Goal: Information Seeking & Learning: Learn about a topic

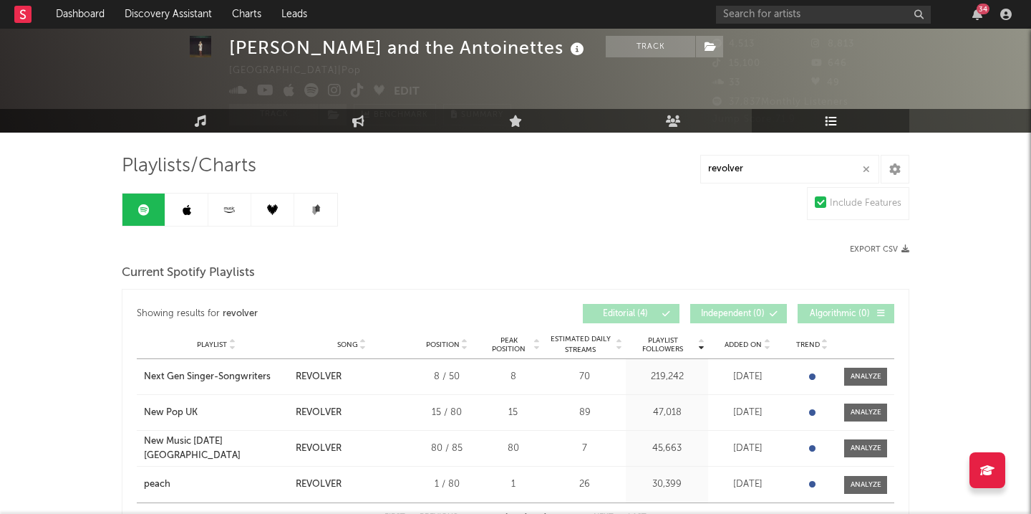
scroll to position [37, 0]
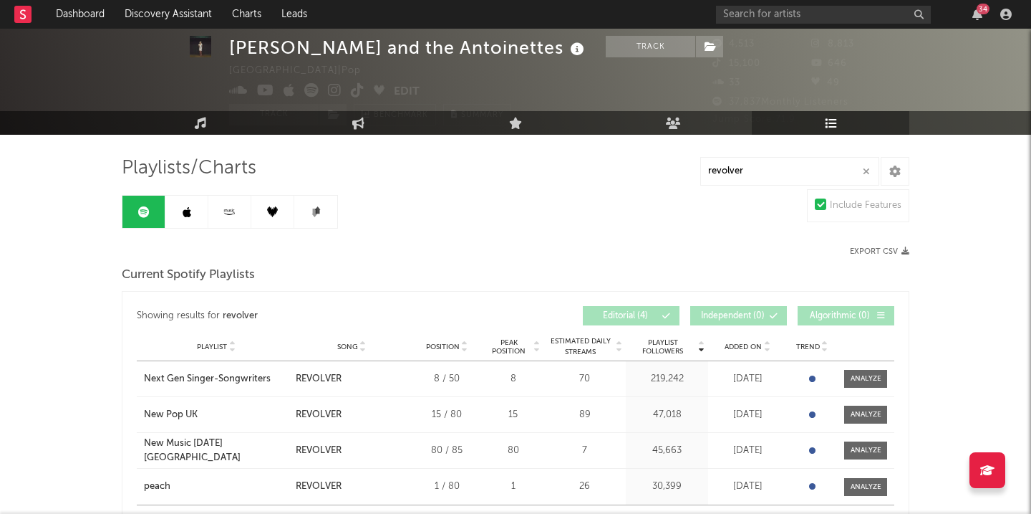
click at [203, 203] on link at bounding box center [186, 212] width 43 height 32
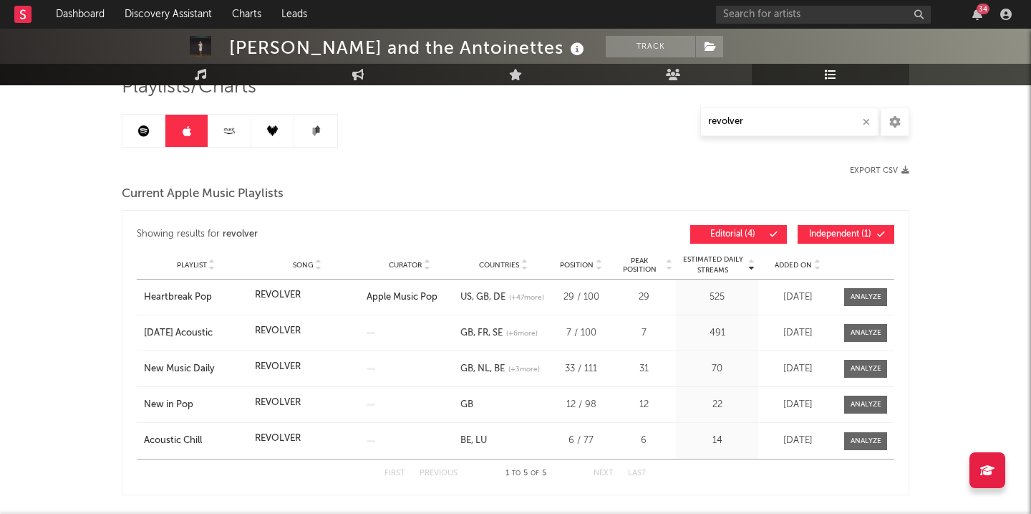
scroll to position [120, 0]
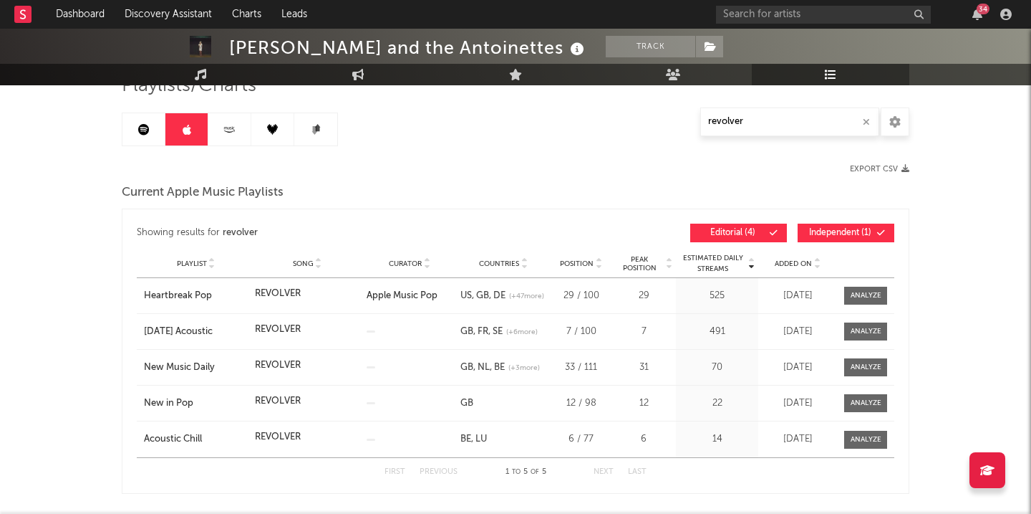
click at [214, 127] on link at bounding box center [229, 129] width 43 height 32
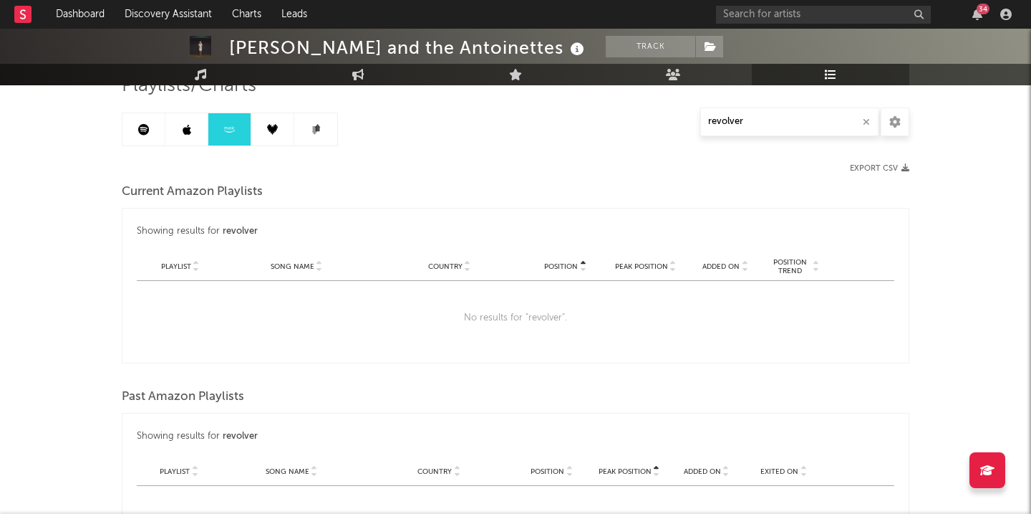
click at [284, 128] on link at bounding box center [272, 129] width 43 height 32
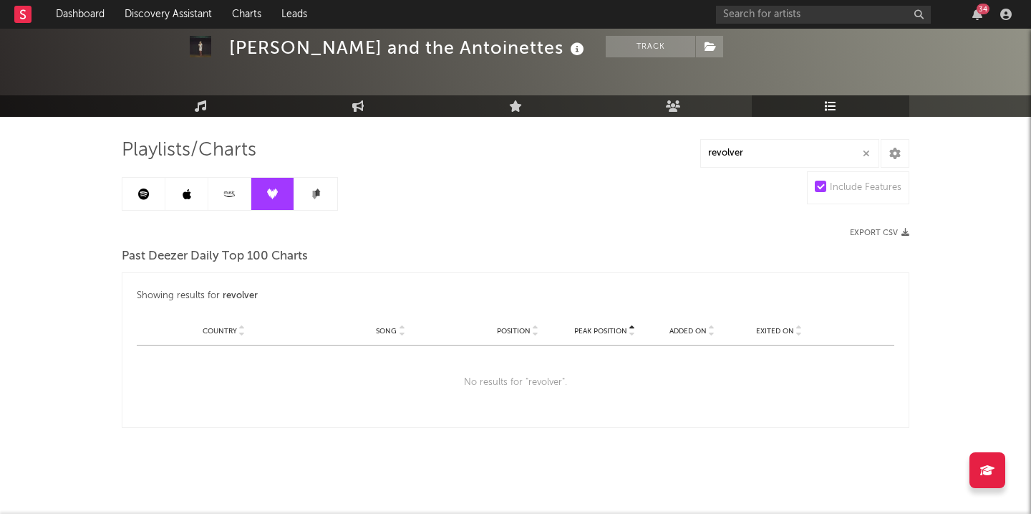
scroll to position [55, 0]
click at [309, 189] on link at bounding box center [315, 194] width 43 height 32
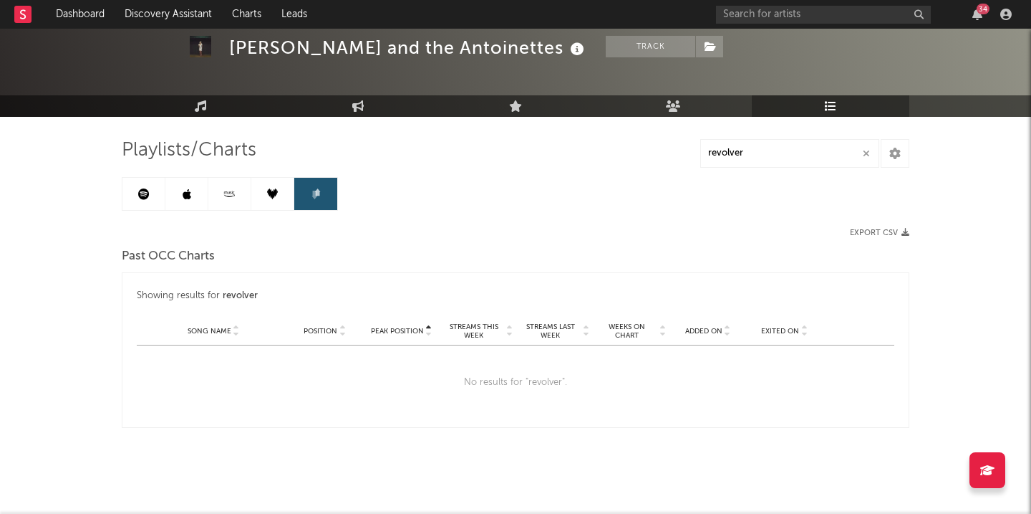
click at [238, 199] on link at bounding box center [229, 194] width 43 height 32
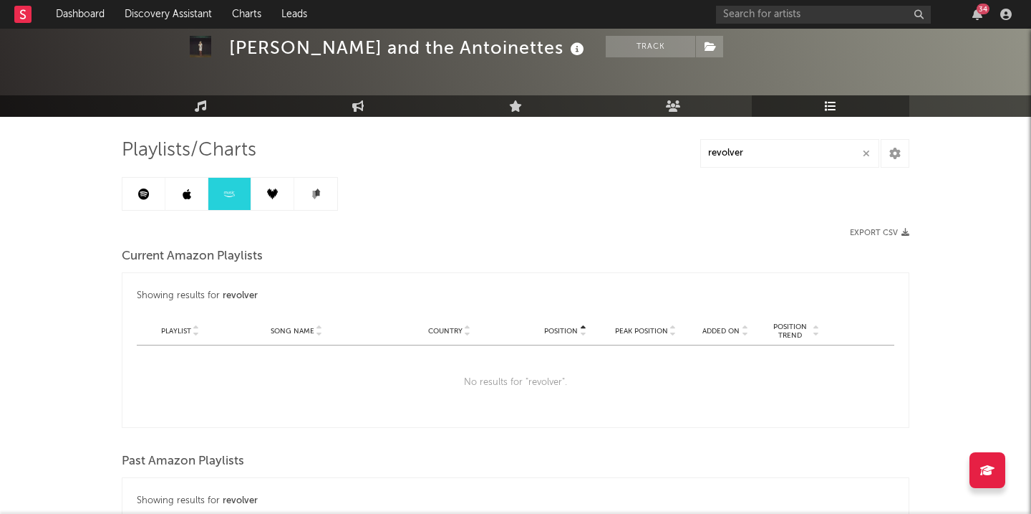
click at [187, 196] on icon at bounding box center [187, 193] width 9 height 11
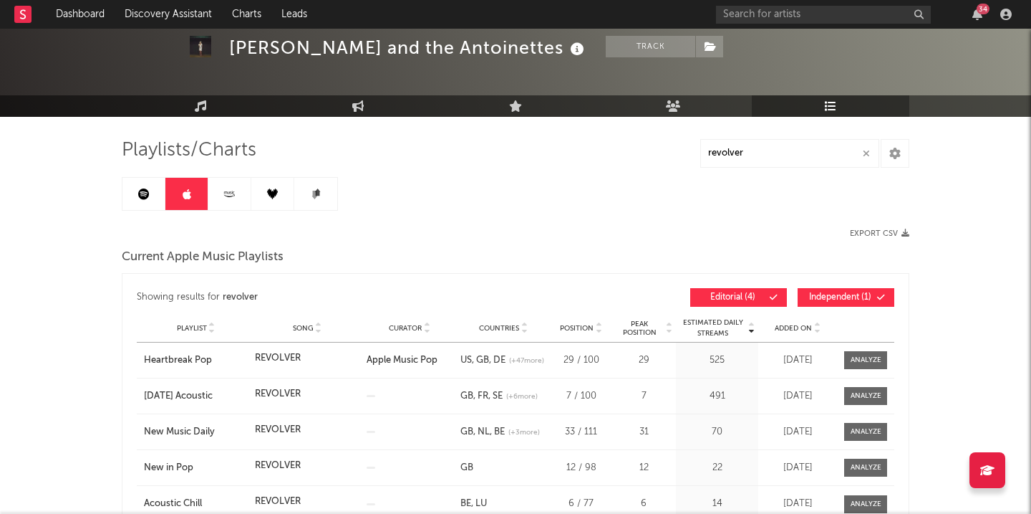
click at [149, 191] on link at bounding box center [143, 194] width 43 height 32
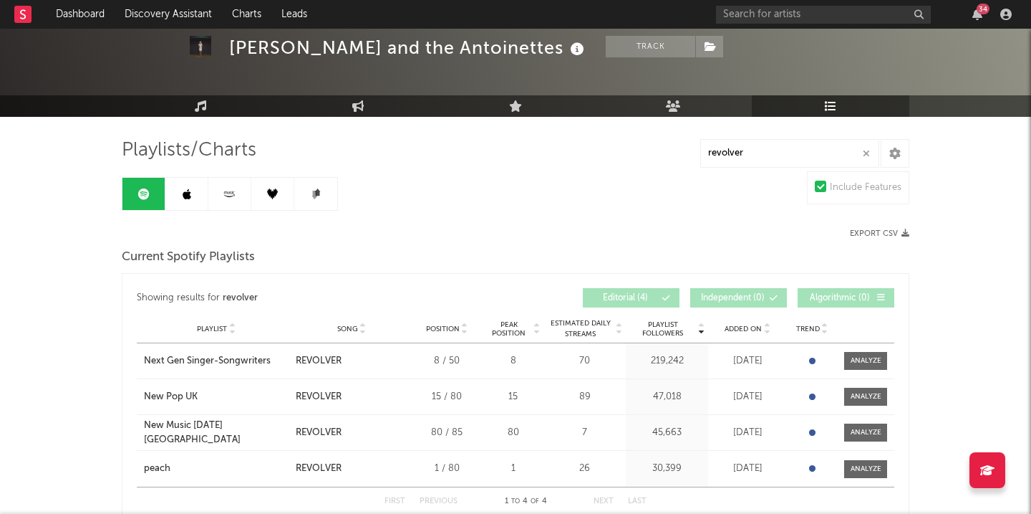
click at [868, 151] on icon "button" at bounding box center [866, 153] width 7 height 9
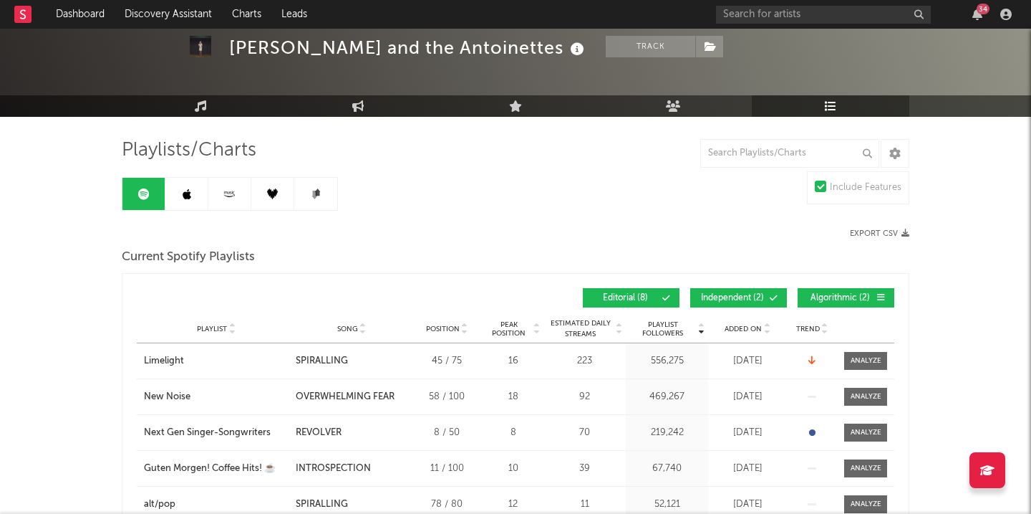
click at [747, 297] on span "Independent ( 2 )" at bounding box center [733, 298] width 66 height 9
click at [759, 297] on span "Independent ( 2 )" at bounding box center [733, 298] width 66 height 9
click at [752, 297] on span at bounding box center [752, 298] width 2 height 9
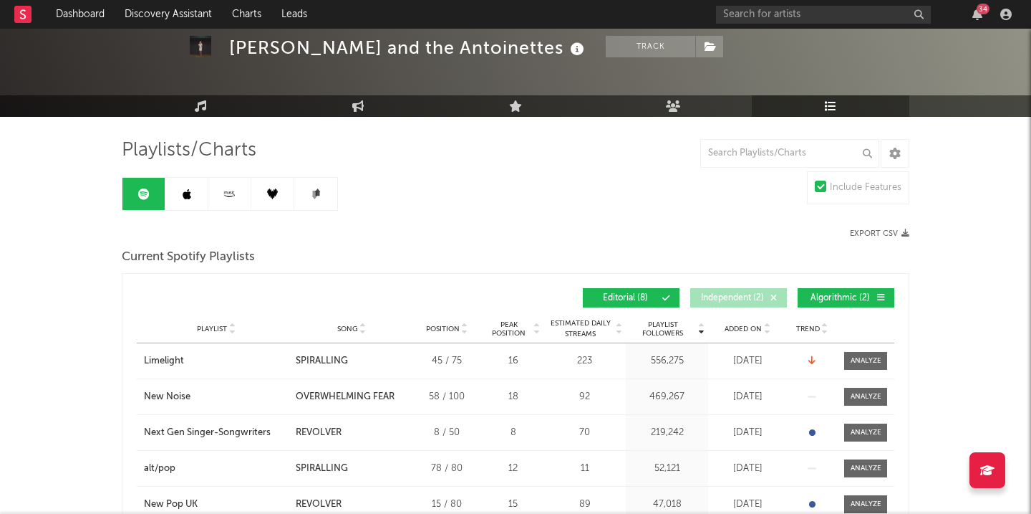
click at [752, 297] on span at bounding box center [752, 298] width 2 height 9
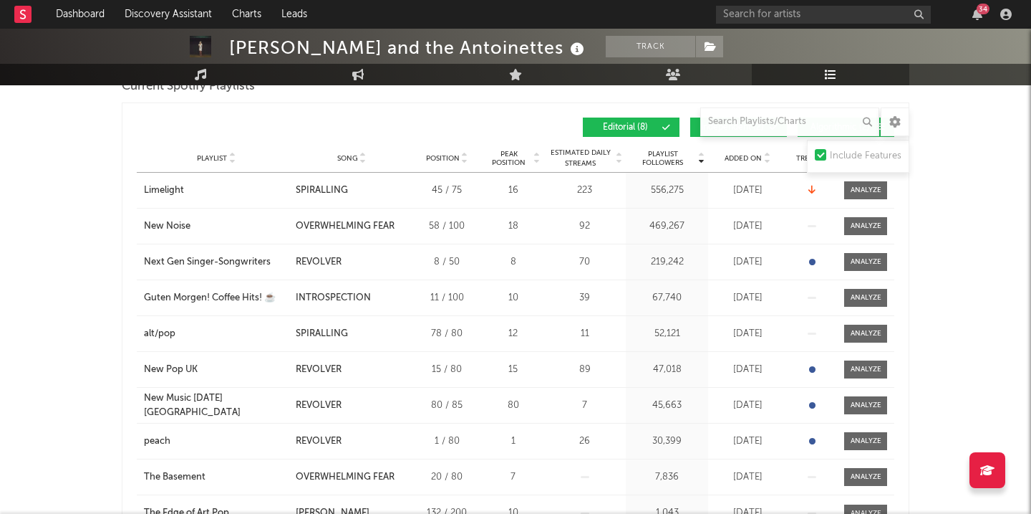
scroll to position [201, 0]
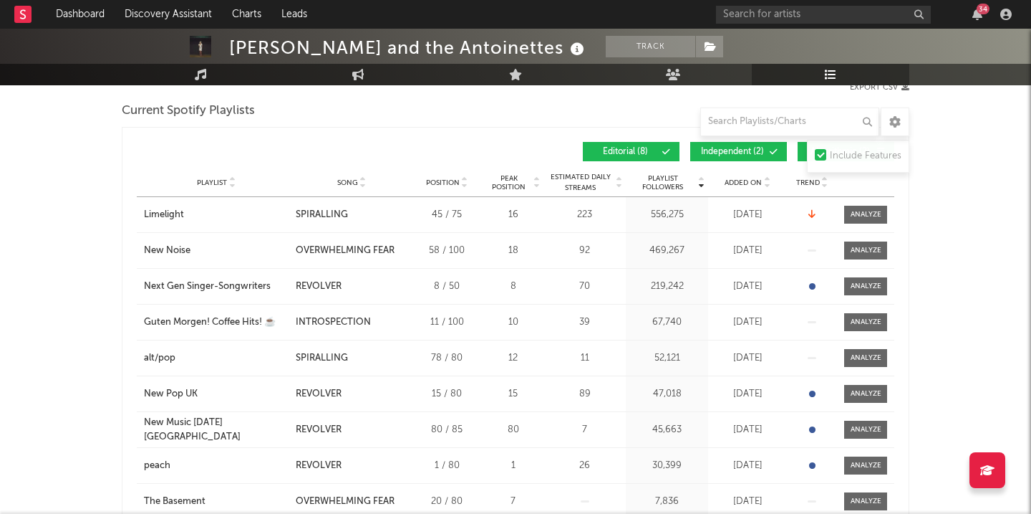
click at [736, 148] on span "Independent ( 2 )" at bounding box center [733, 152] width 66 height 9
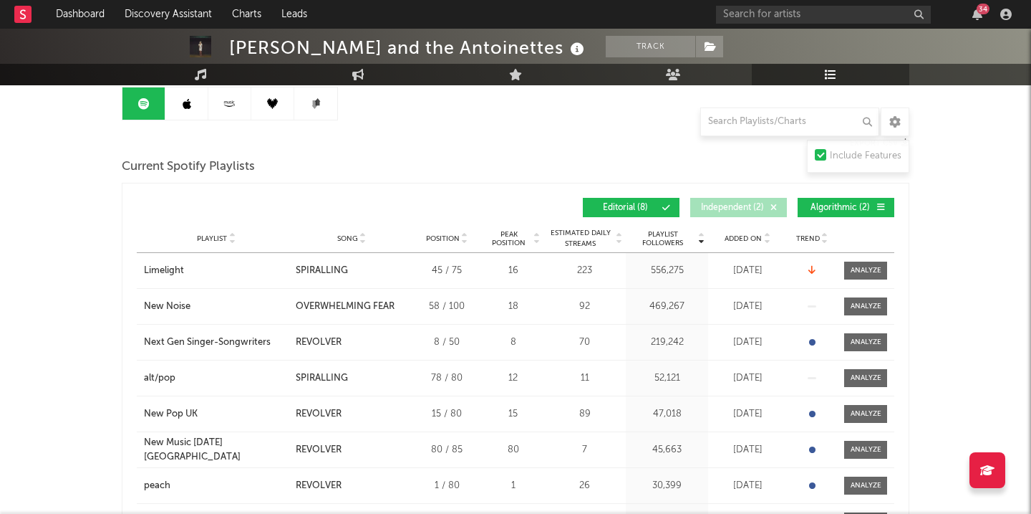
scroll to position [110, 0]
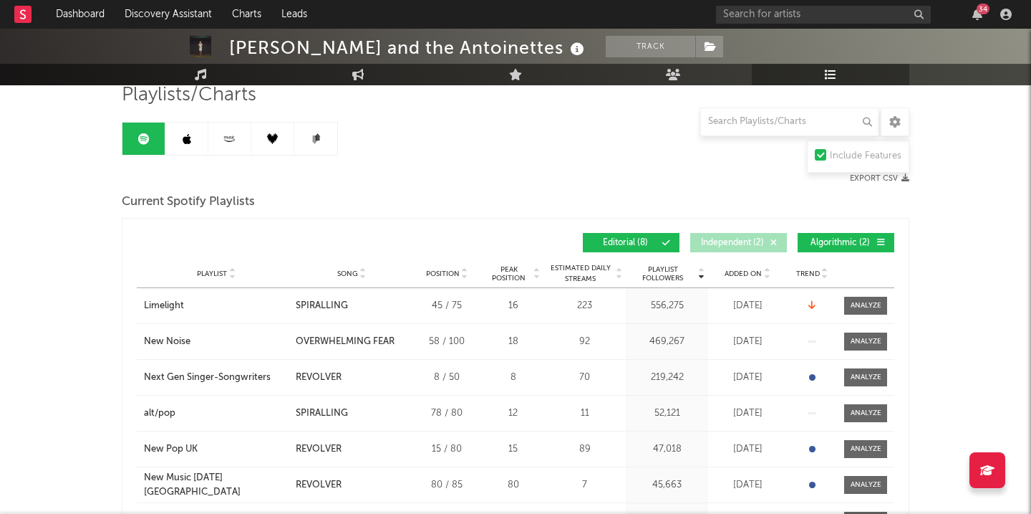
click at [735, 240] on span "Independent ( 2 )" at bounding box center [733, 243] width 66 height 9
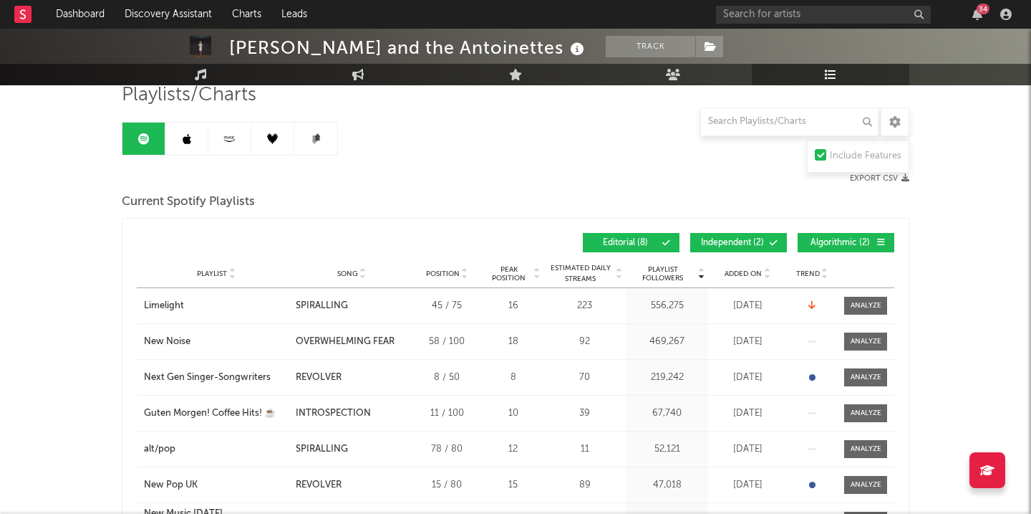
click at [836, 240] on span "Algorithmic ( 2 )" at bounding box center [840, 243] width 66 height 9
click at [834, 243] on span "Algorithmic ( 2 )" at bounding box center [840, 243] width 66 height 9
click at [738, 242] on span "Independent ( 2 )" at bounding box center [733, 243] width 66 height 9
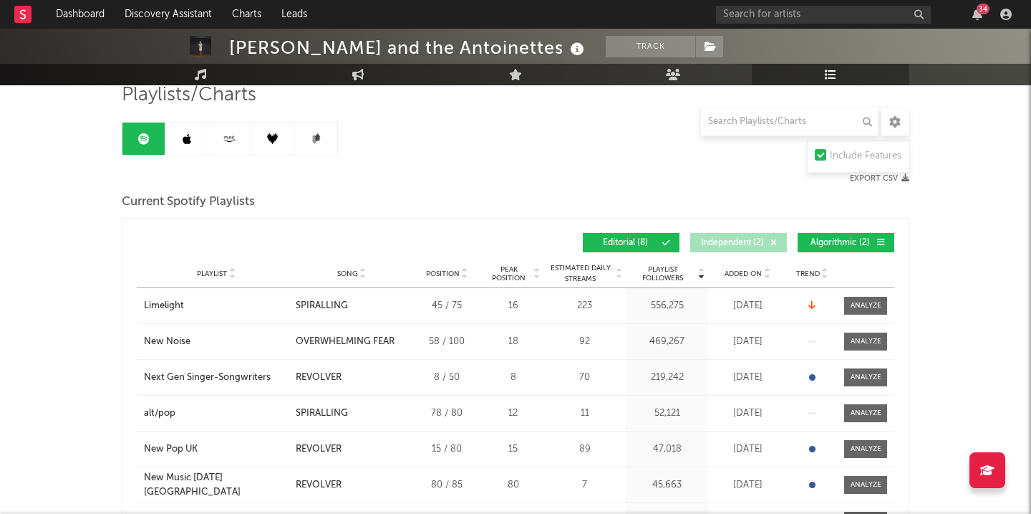
click at [838, 242] on span "Algorithmic ( 2 )" at bounding box center [840, 243] width 66 height 9
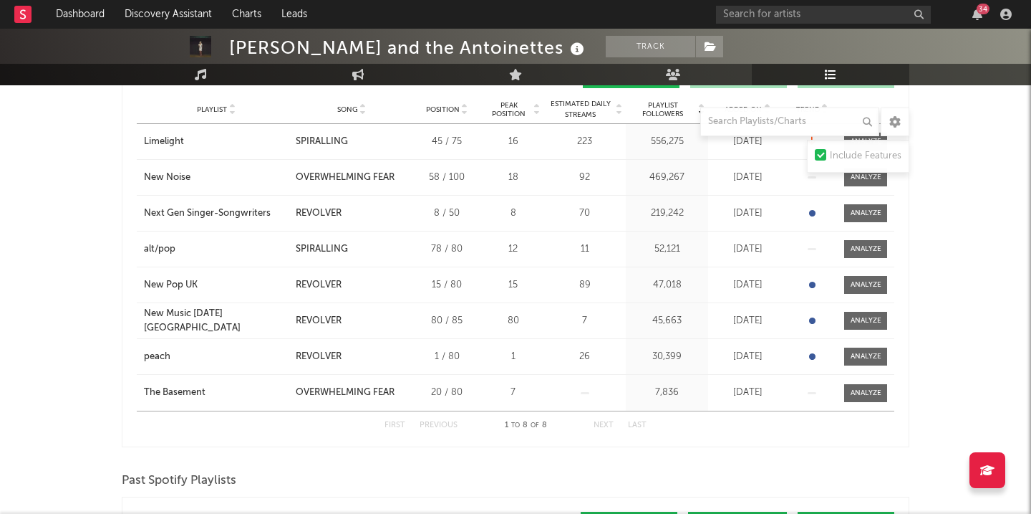
scroll to position [128, 0]
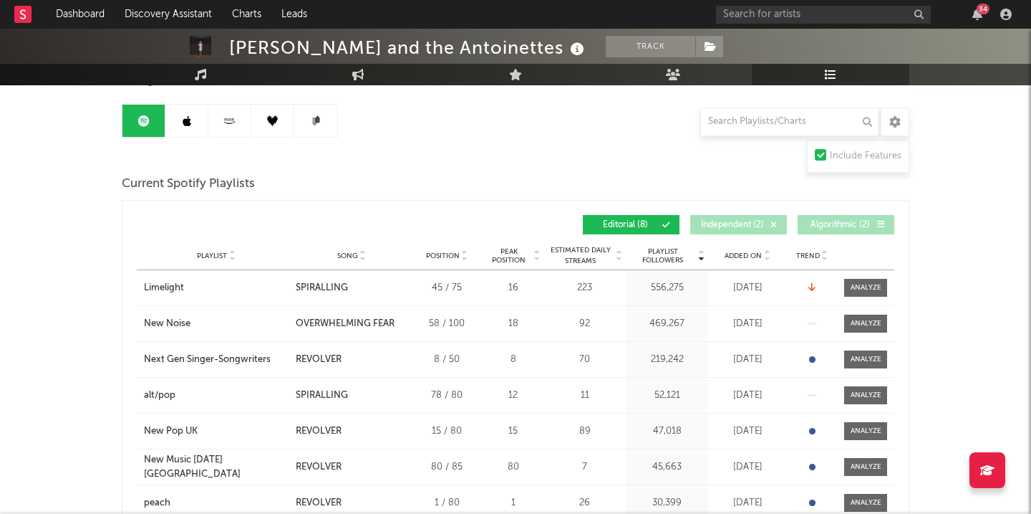
click at [191, 120] on icon at bounding box center [187, 120] width 9 height 11
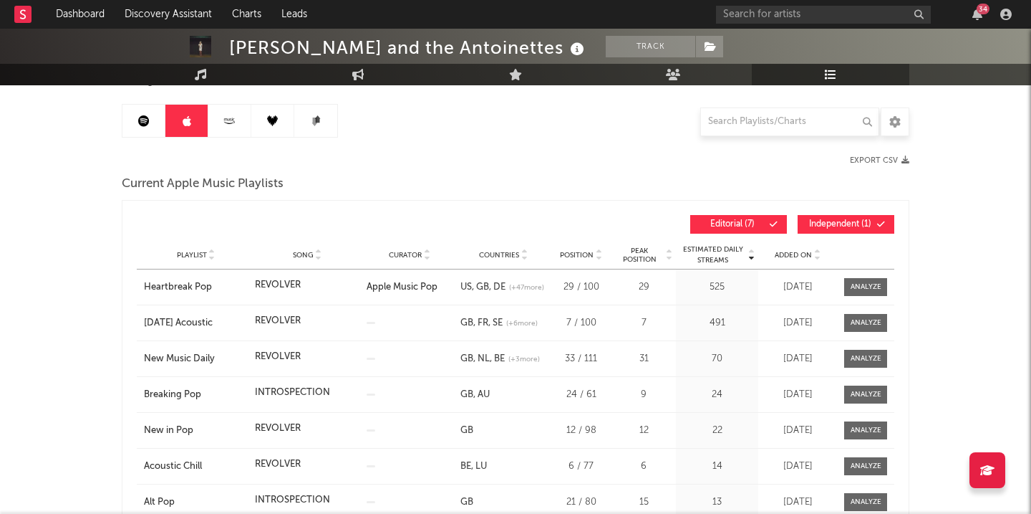
click at [226, 126] on link at bounding box center [229, 121] width 43 height 32
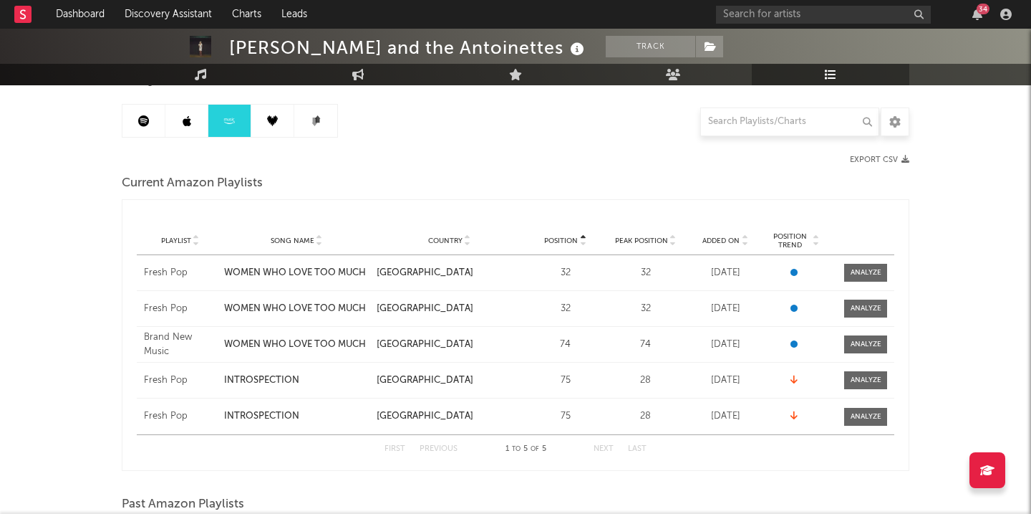
click at [255, 117] on link at bounding box center [272, 121] width 43 height 32
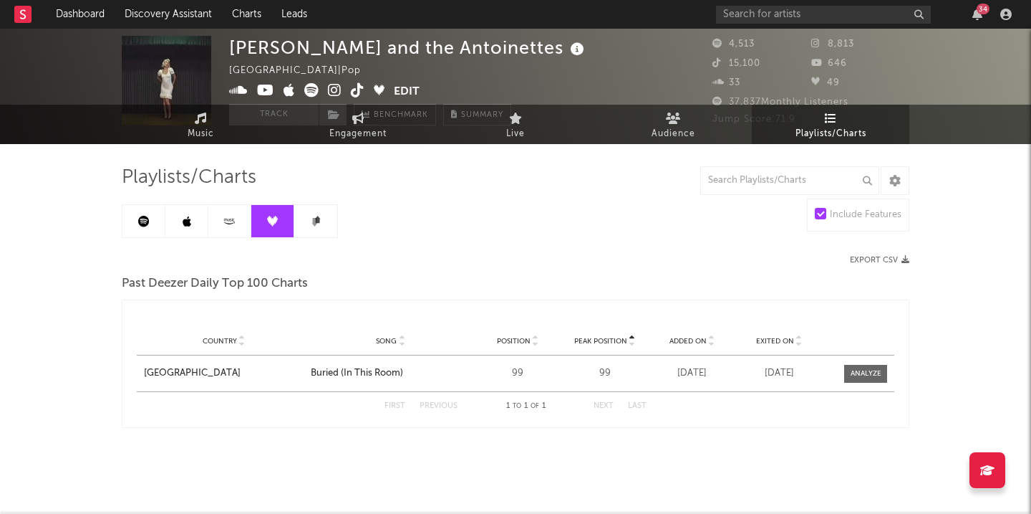
click at [304, 225] on link at bounding box center [315, 221] width 43 height 32
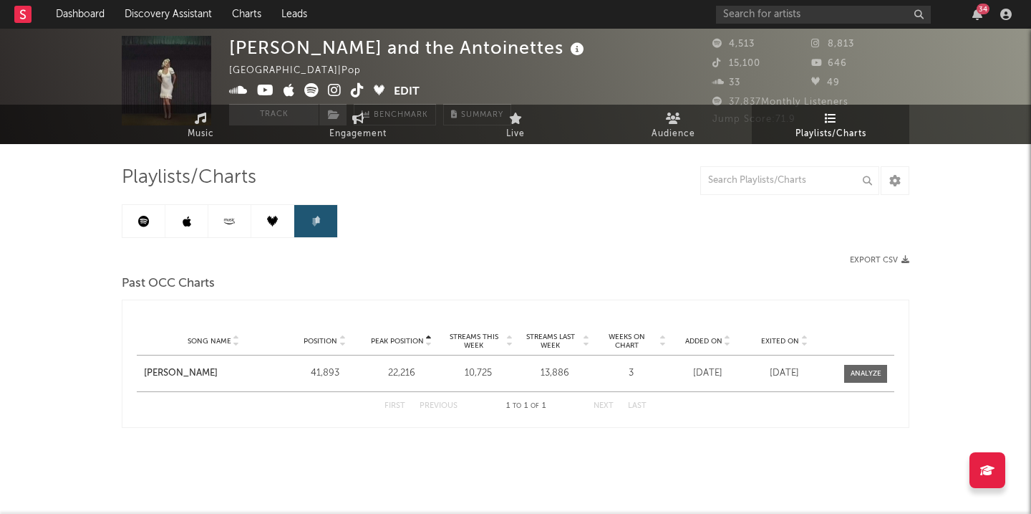
click at [194, 215] on link at bounding box center [186, 221] width 43 height 32
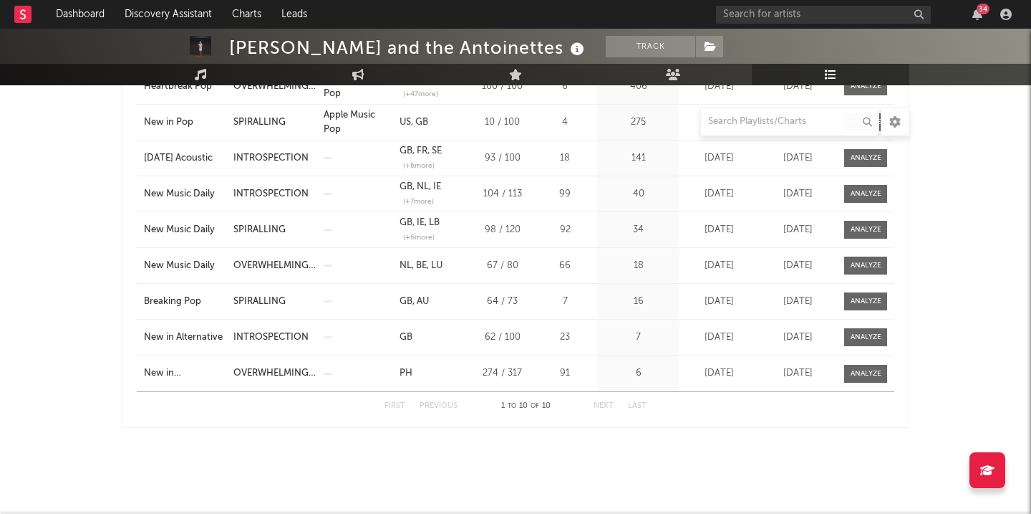
scroll to position [690, 0]
